Goal: Find contact information: Find contact information

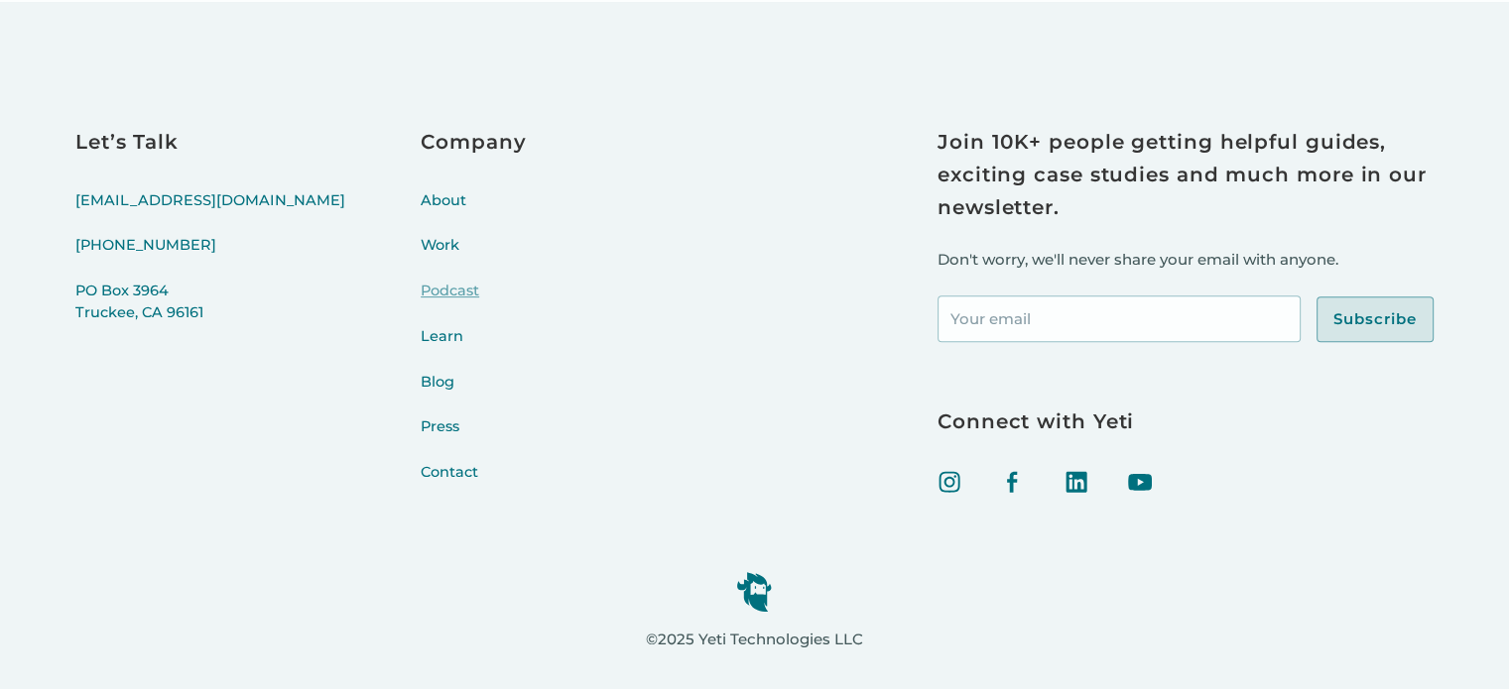
scroll to position [8234, 0]
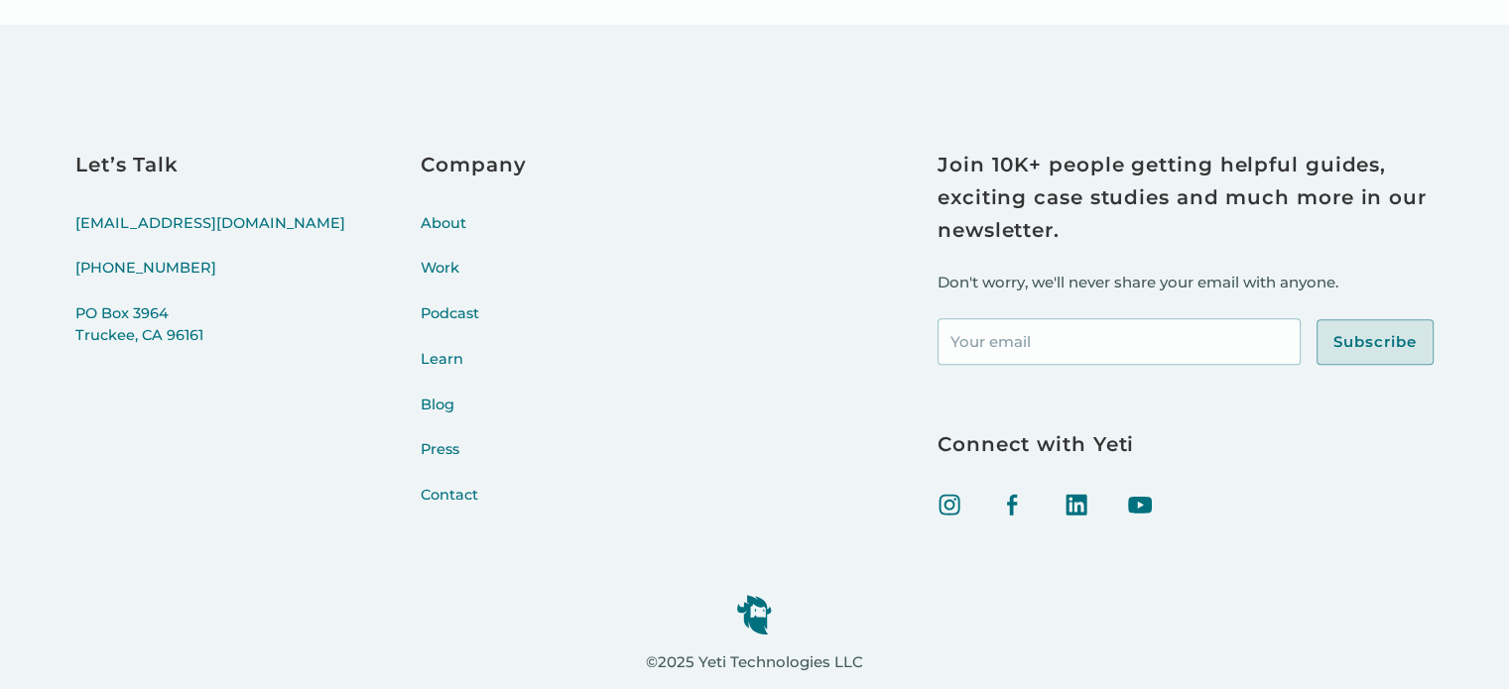
scroll to position [8210, 0]
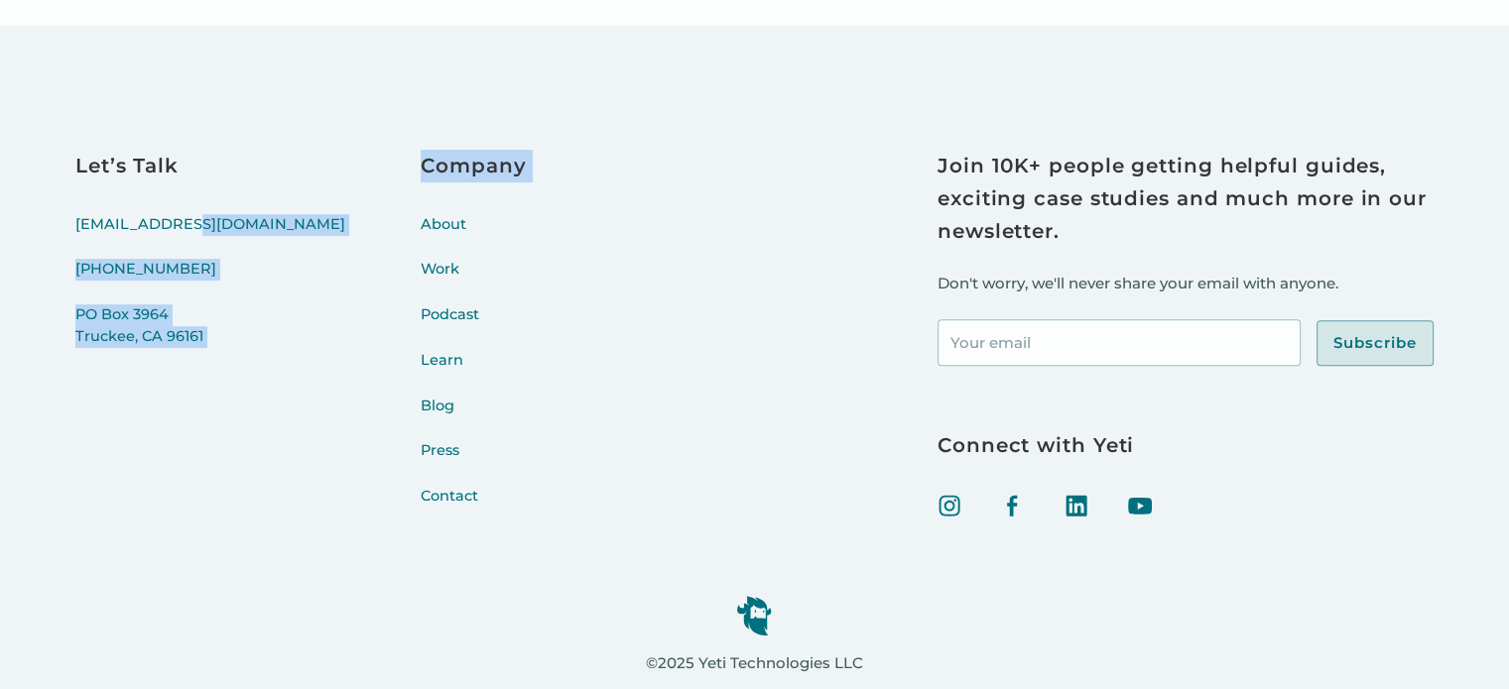
drag, startPoint x: 242, startPoint y: 228, endPoint x: 238, endPoint y: 249, distance: 21.2
click at [238, 249] on div "Let’s Talk [EMAIL_ADDRESS][DOMAIN_NAME] [PHONE_NUMBER] [STREET_ADDRESS] Company…" at bounding box center [338, 341] width 526 height 382
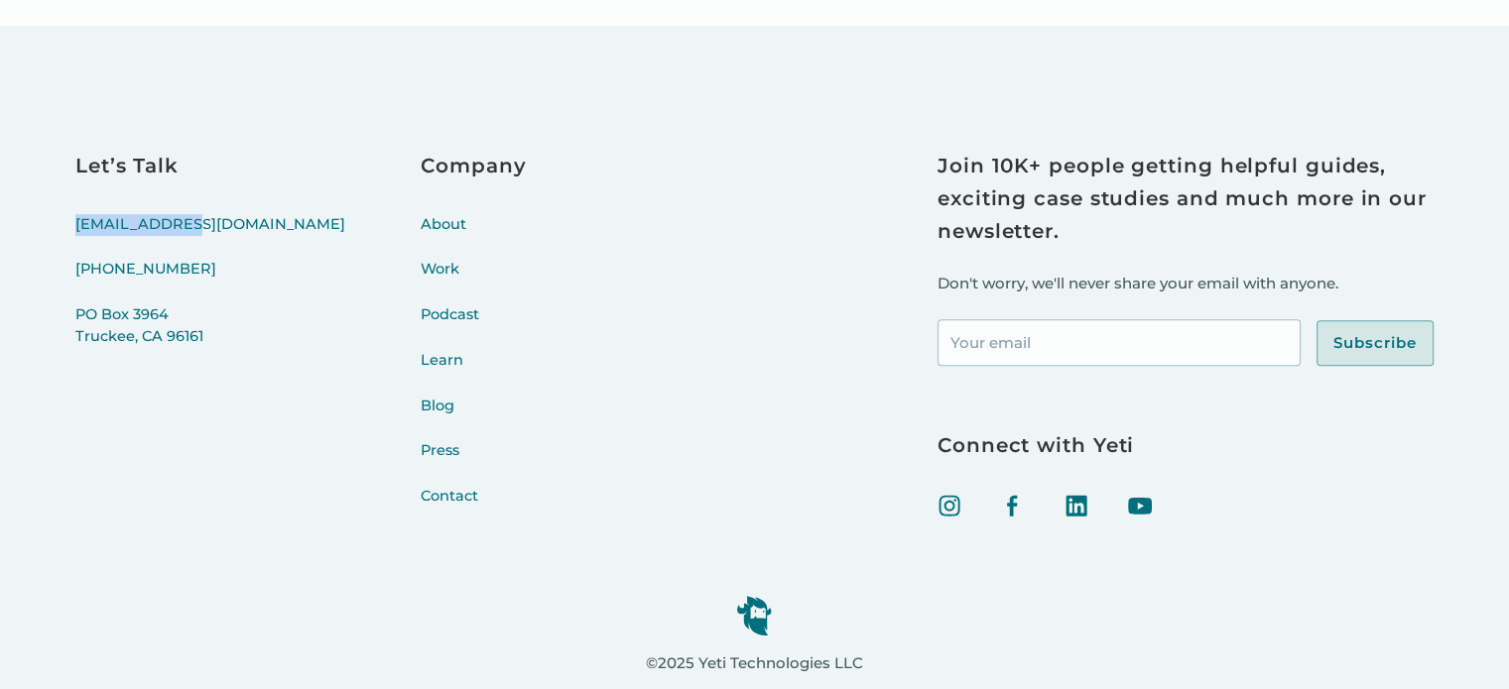
drag, startPoint x: 205, startPoint y: 231, endPoint x: 47, endPoint y: 231, distance: 158.7
click at [47, 231] on div "Let’s Talk hello@yeti.co (415) 766-4198 PO Box 3964 Truckee, CA 96161 Company A…" at bounding box center [754, 425] width 1509 height 798
copy link "[EMAIL_ADDRESS][DOMAIN_NAME]"
